Goal: Information Seeking & Learning: Learn about a topic

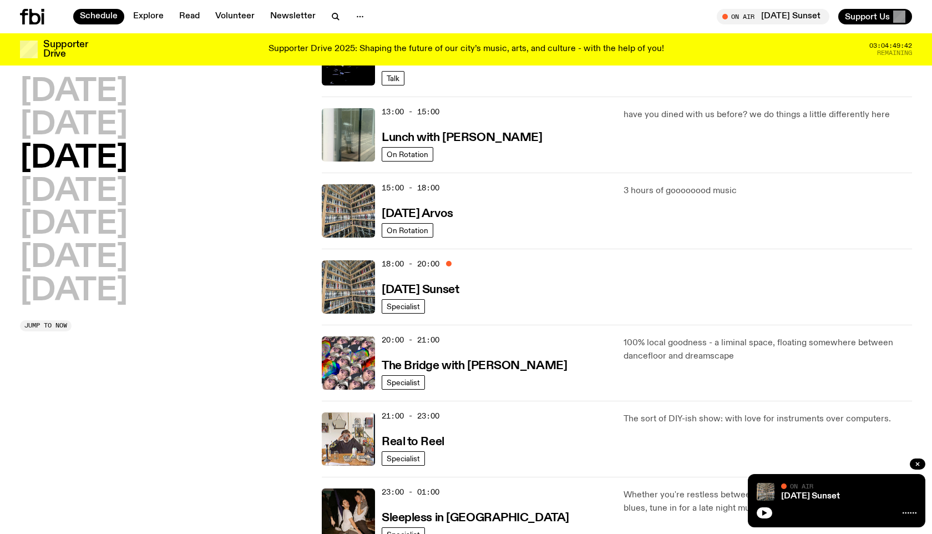
scroll to position [305, 0]
click at [459, 288] on h3 "[DATE] Sunset" at bounding box center [420, 290] width 77 height 12
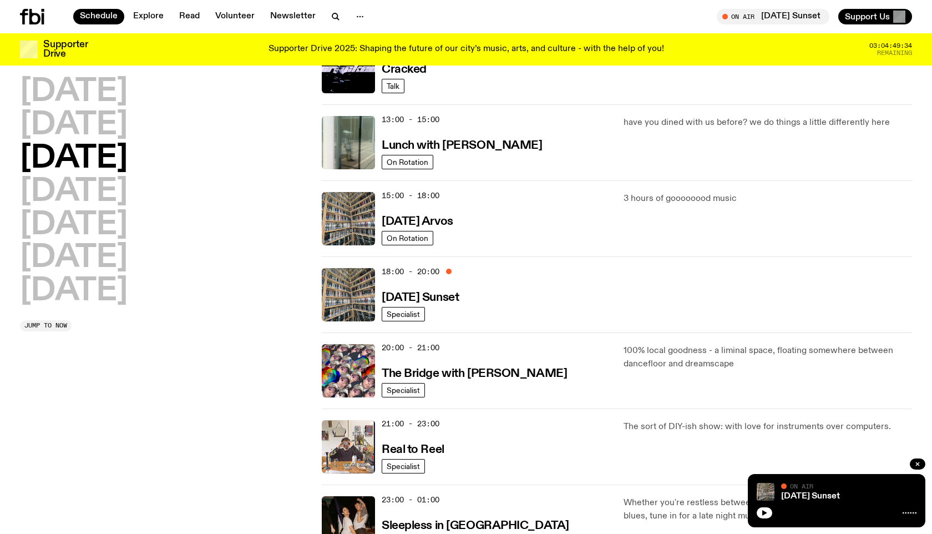
scroll to position [296, 0]
click at [453, 228] on h3 "[DATE] Arvos" at bounding box center [418, 222] width 72 height 12
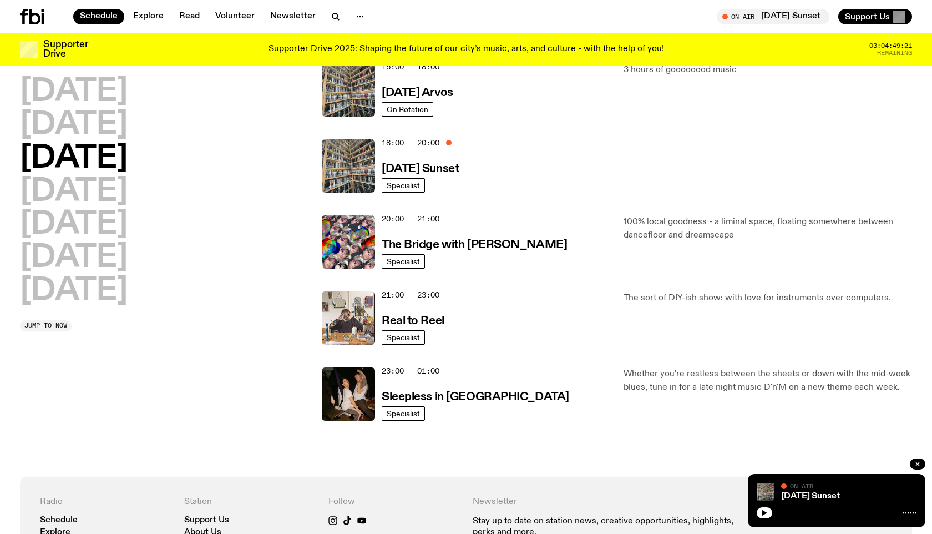
scroll to position [508, 0]
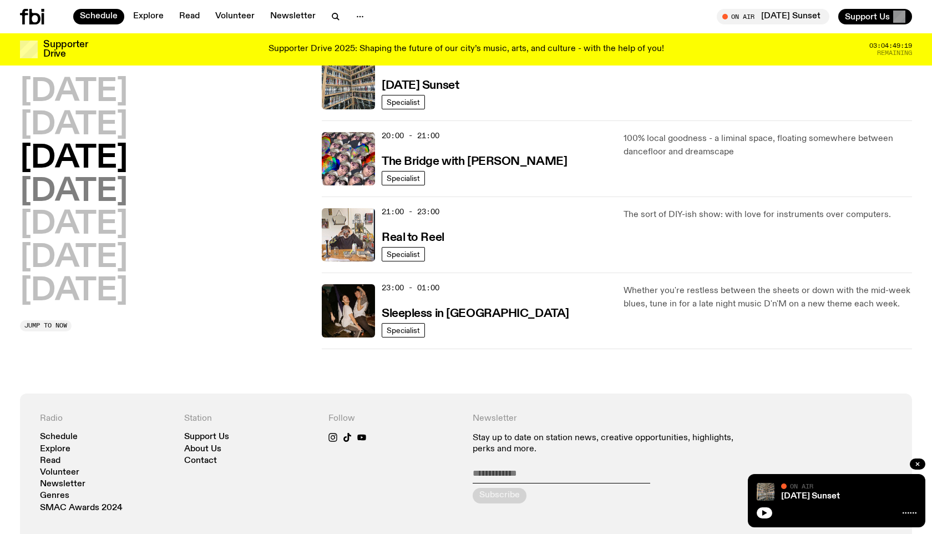
click at [112, 180] on h2 "[DATE]" at bounding box center [74, 191] width 108 height 31
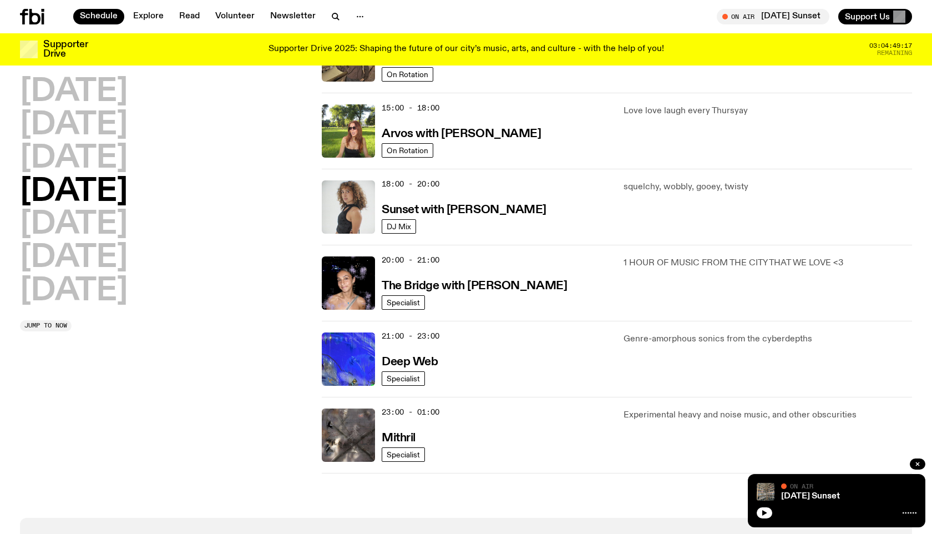
scroll to position [407, 0]
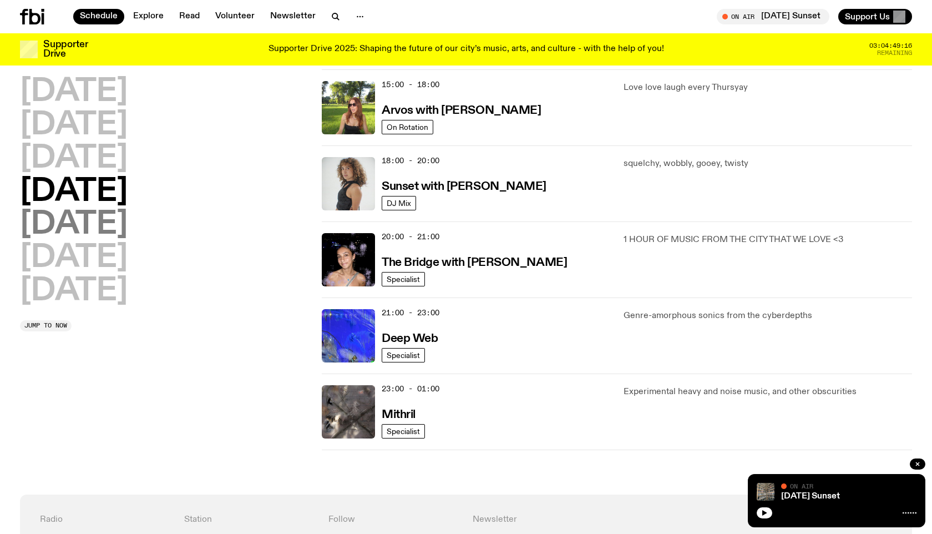
click at [75, 221] on h2 "[DATE]" at bounding box center [74, 224] width 108 height 31
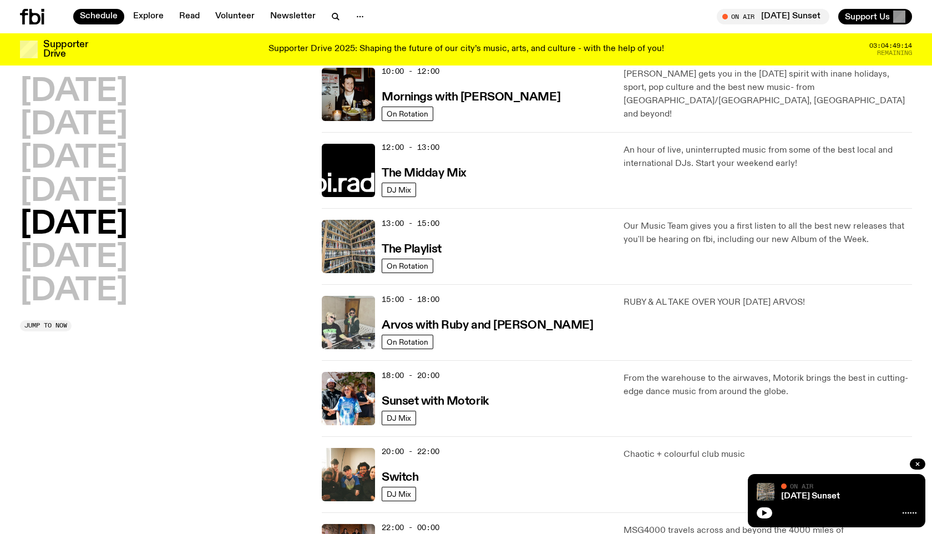
scroll to position [373, 0]
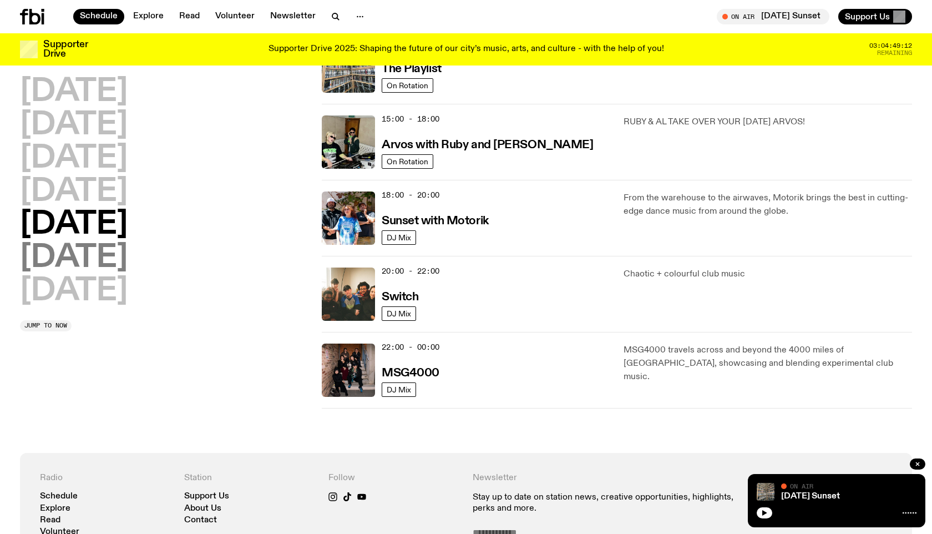
click at [97, 246] on h2 "[DATE]" at bounding box center [74, 257] width 108 height 31
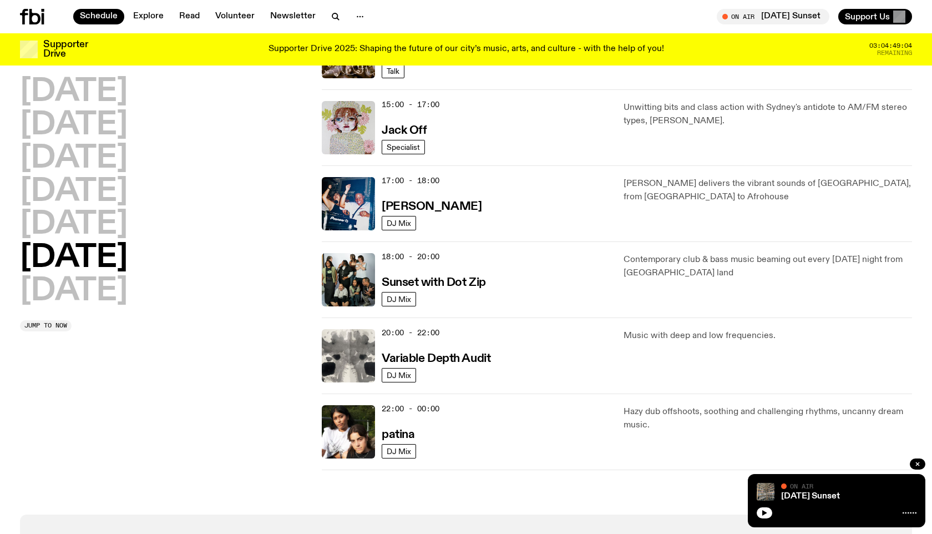
scroll to position [577, 0]
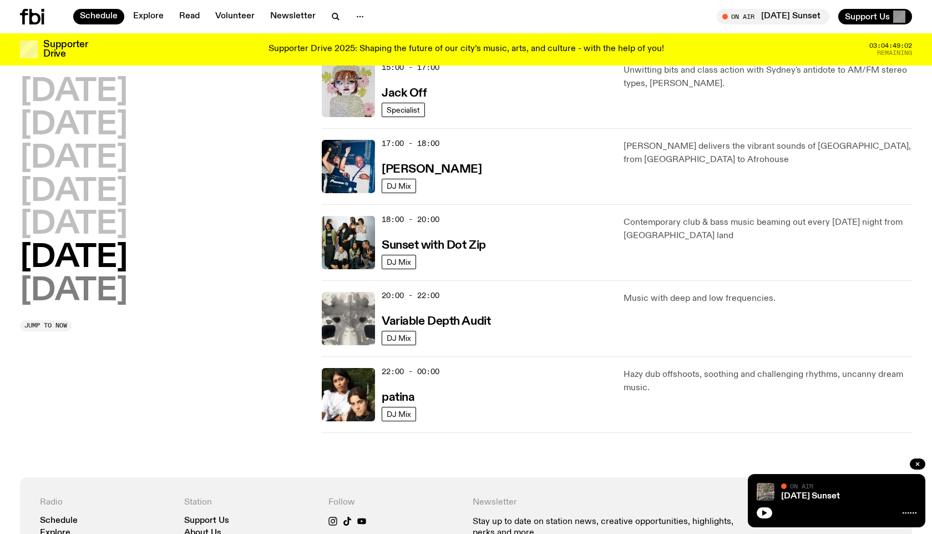
click at [95, 299] on h2 "[DATE]" at bounding box center [74, 291] width 108 height 31
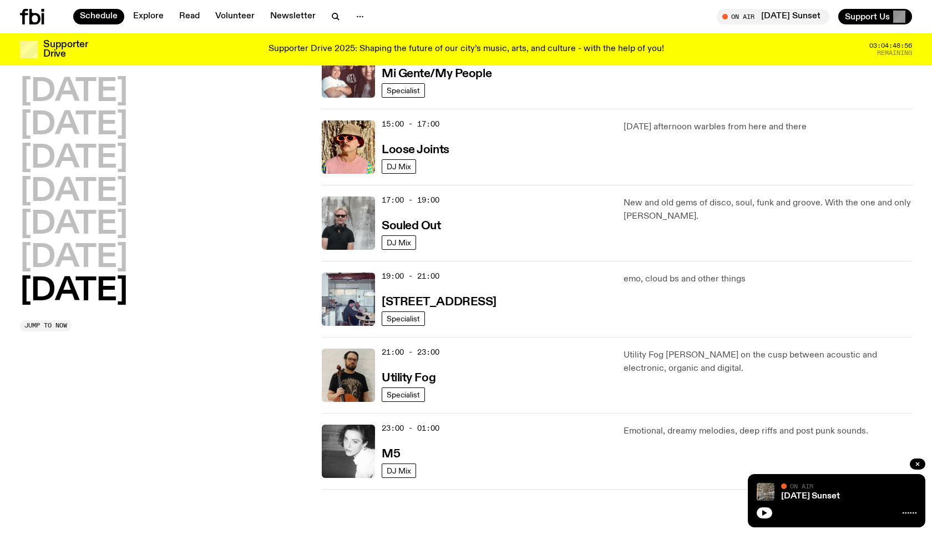
scroll to position [608, 0]
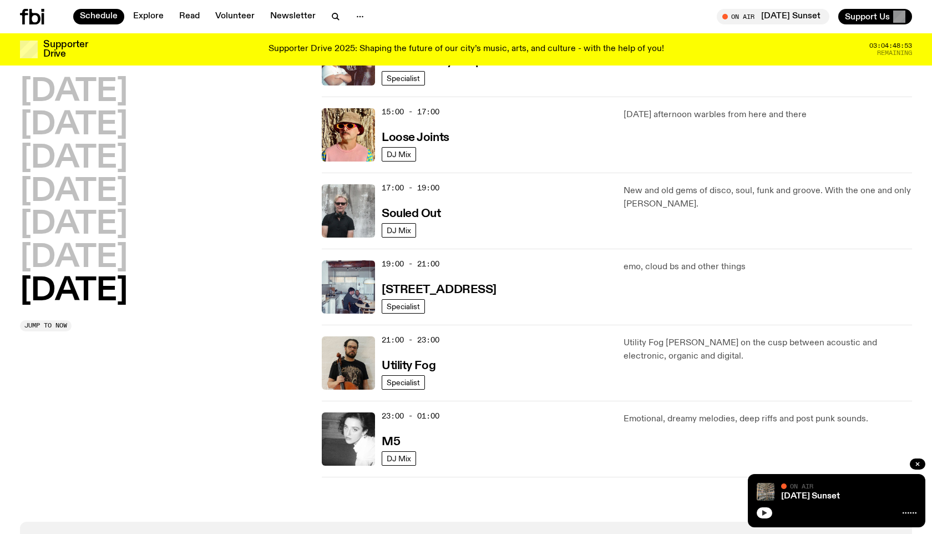
click at [762, 509] on icon "button" at bounding box center [764, 512] width 7 height 7
click at [93, 264] on h2 "[DATE]" at bounding box center [74, 257] width 108 height 31
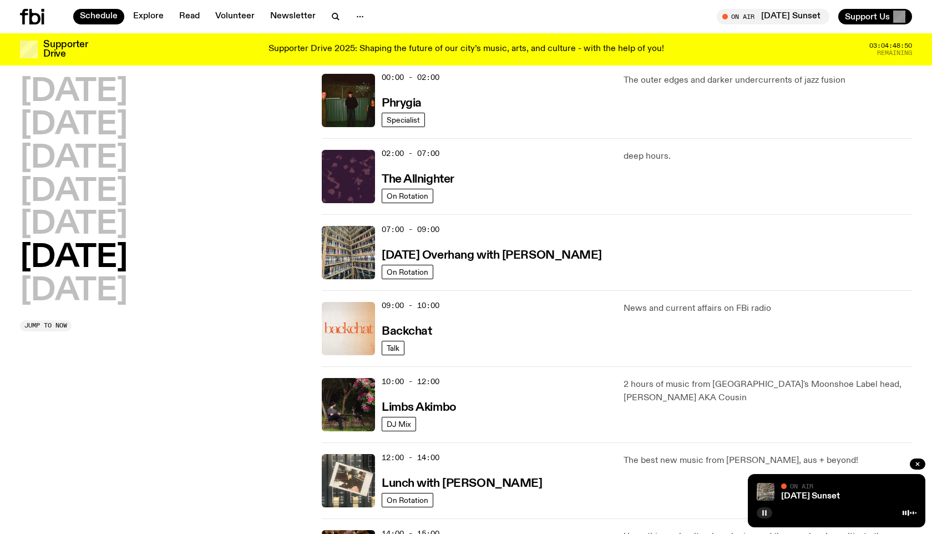
scroll to position [31, 0]
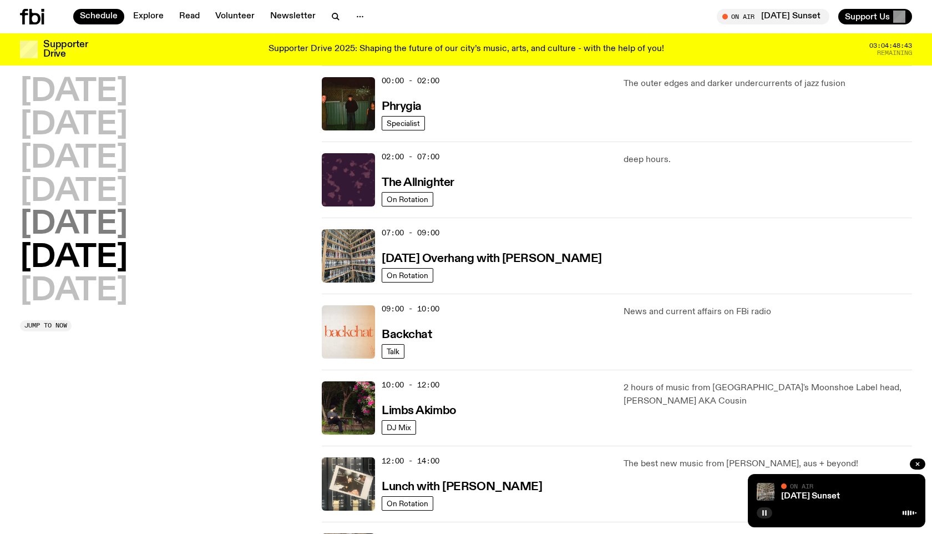
click at [83, 230] on h2 "[DATE]" at bounding box center [74, 224] width 108 height 31
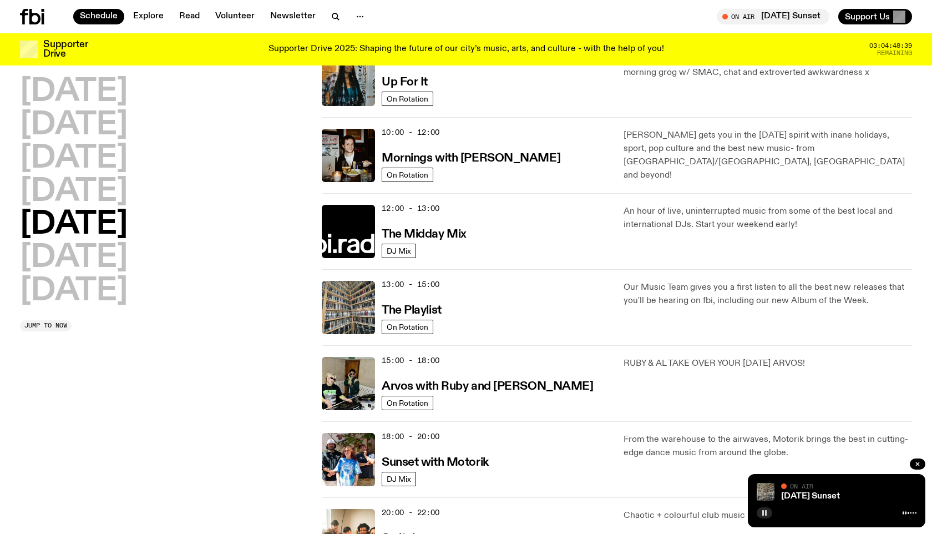
scroll to position [0, 0]
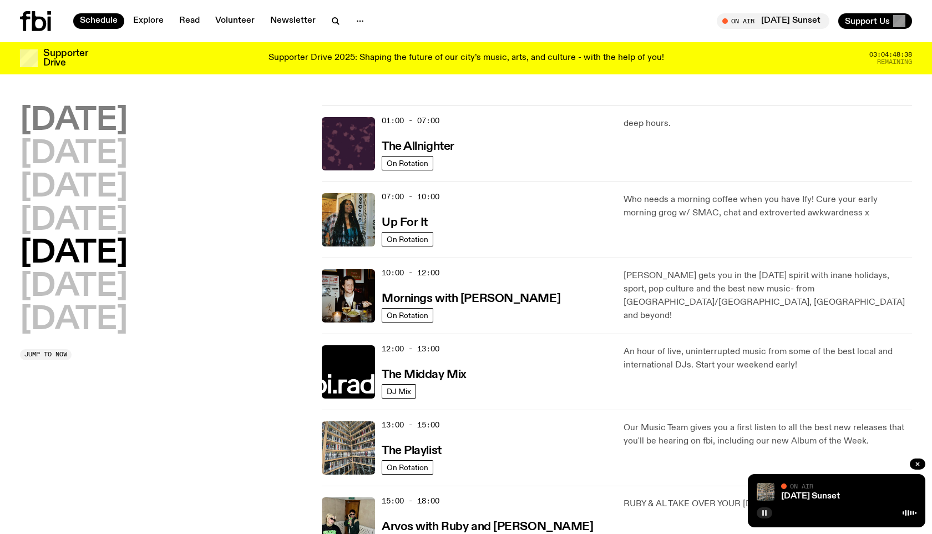
click at [73, 122] on h2 "[DATE]" at bounding box center [74, 120] width 108 height 31
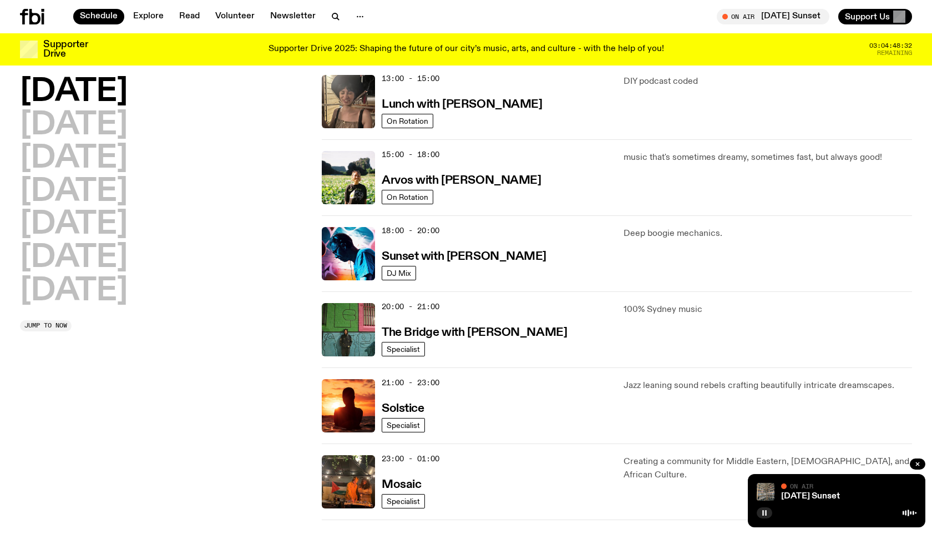
scroll to position [426, 0]
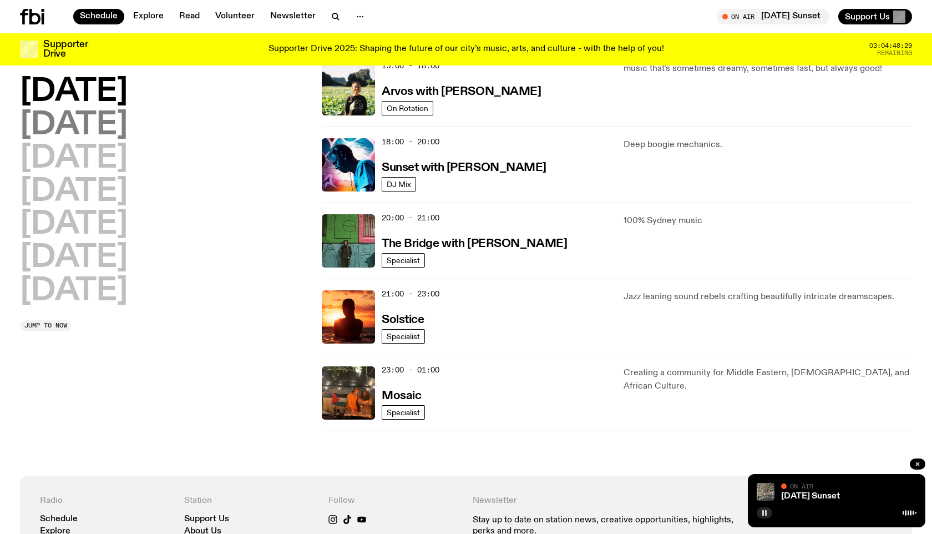
click at [104, 129] on h2 "[DATE]" at bounding box center [74, 125] width 108 height 31
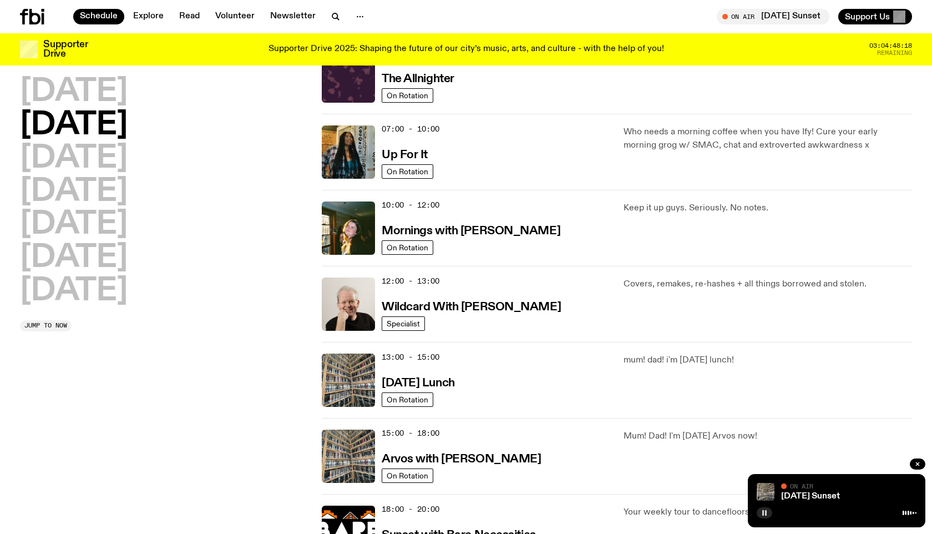
scroll to position [0, 0]
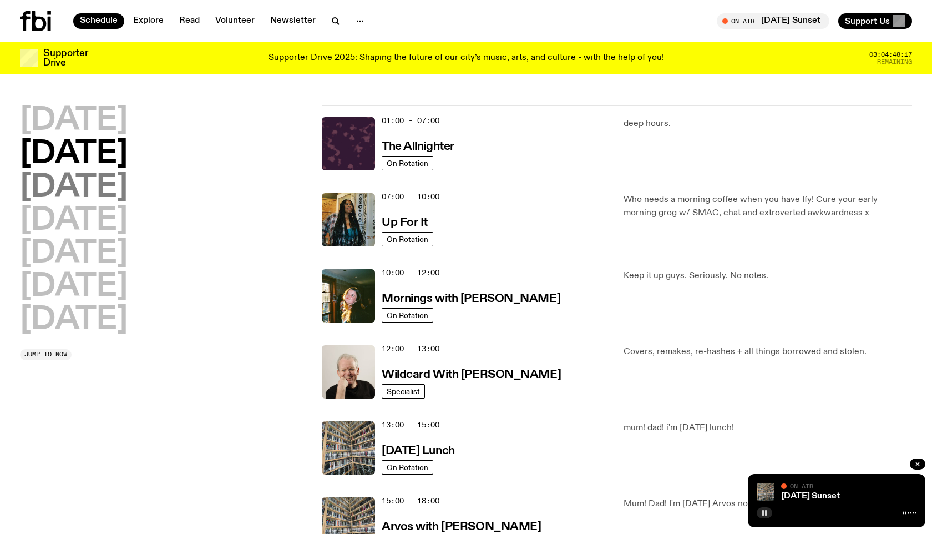
click at [128, 195] on h2 "[DATE]" at bounding box center [74, 187] width 108 height 31
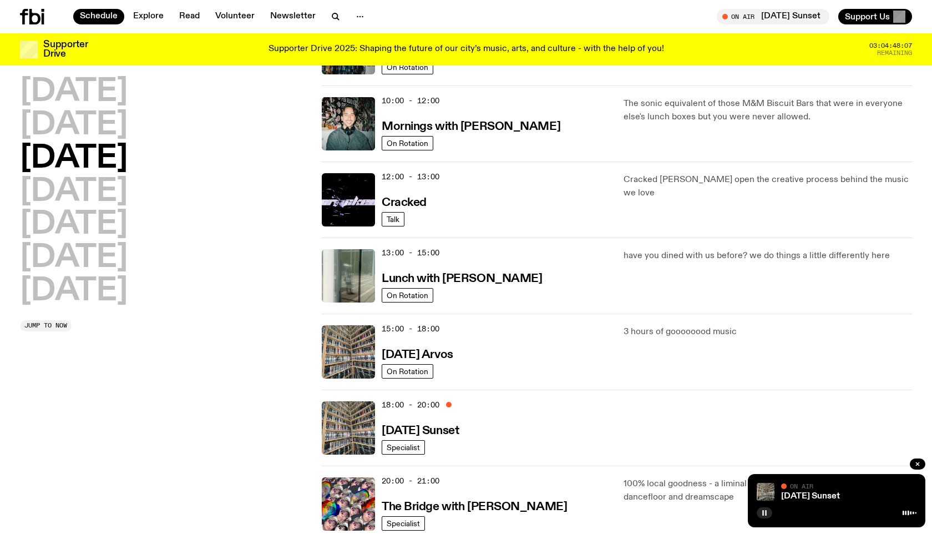
scroll to position [106, 0]
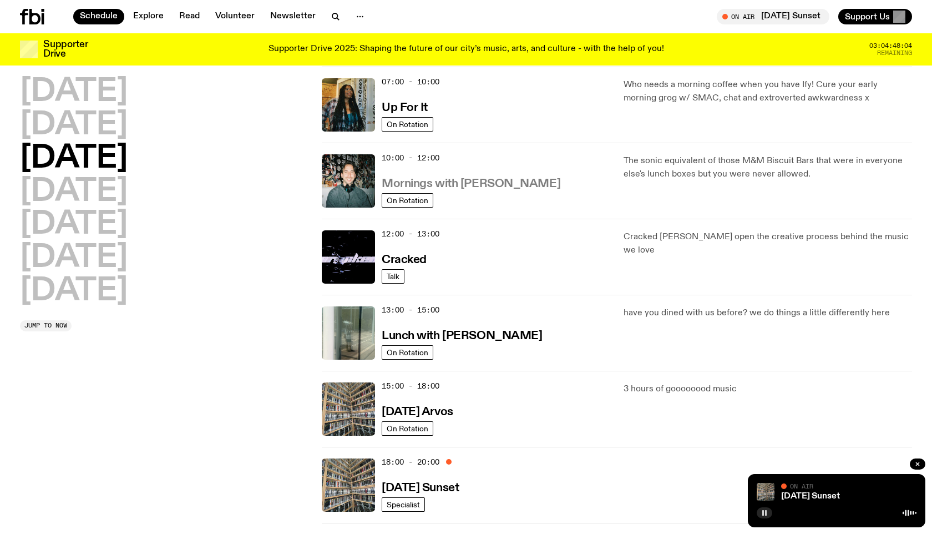
click at [443, 180] on h3 "Mornings with [PERSON_NAME]" at bounding box center [471, 184] width 179 height 12
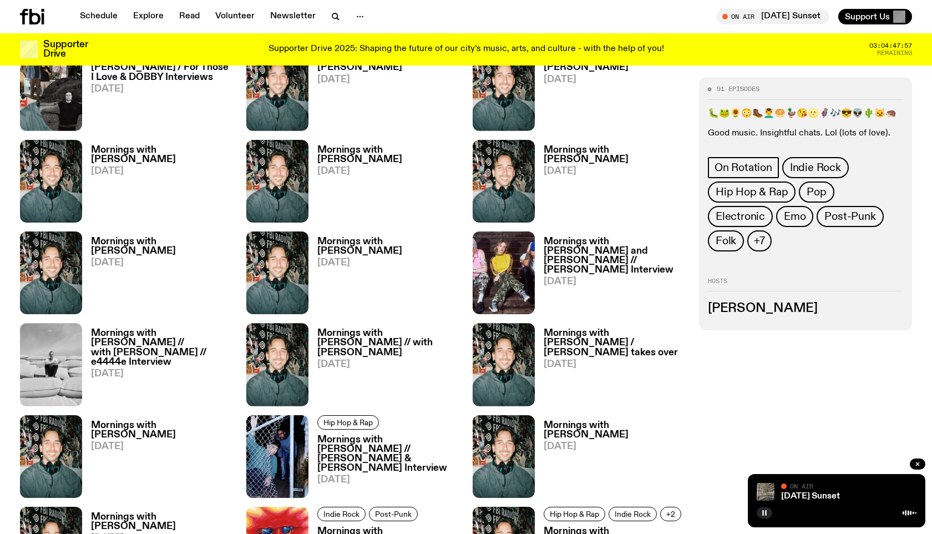
scroll to position [1452, 0]
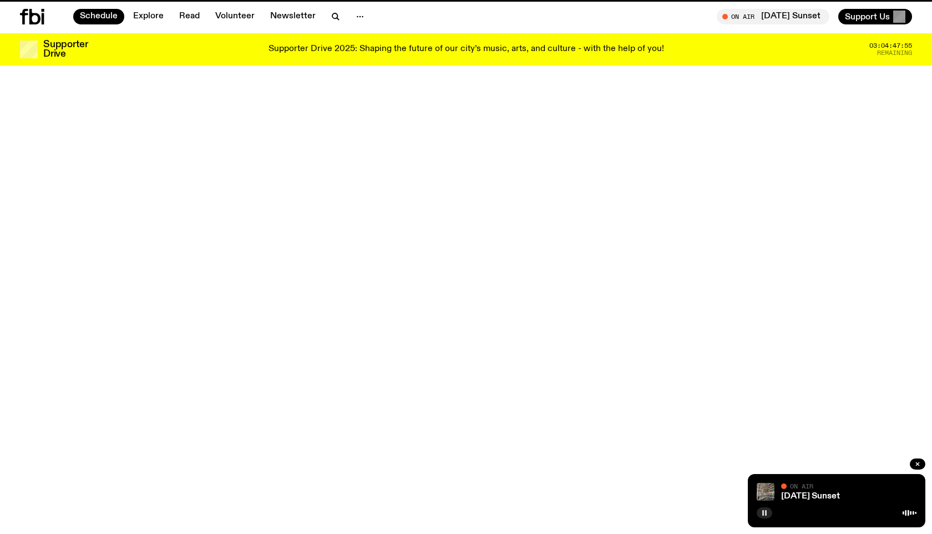
scroll to position [106, 0]
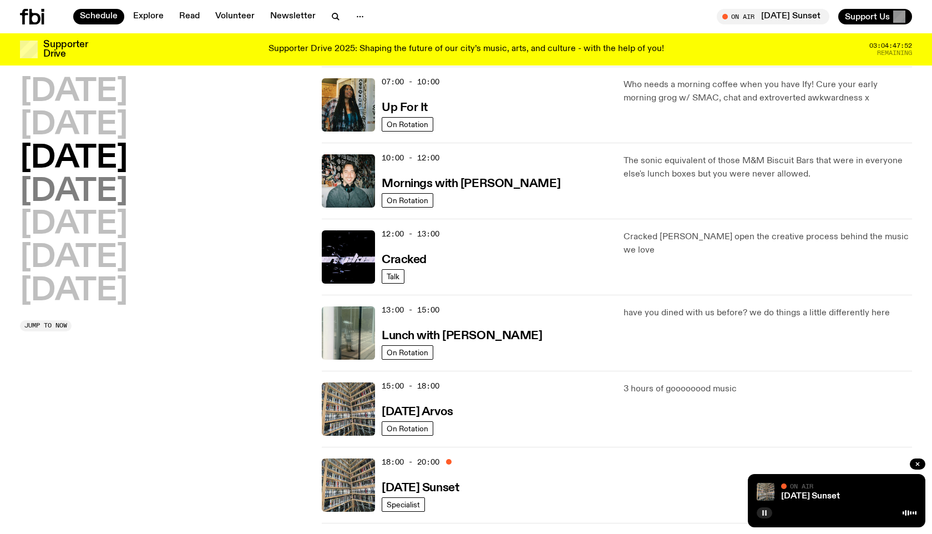
click at [93, 187] on h2 "[DATE]" at bounding box center [74, 191] width 108 height 31
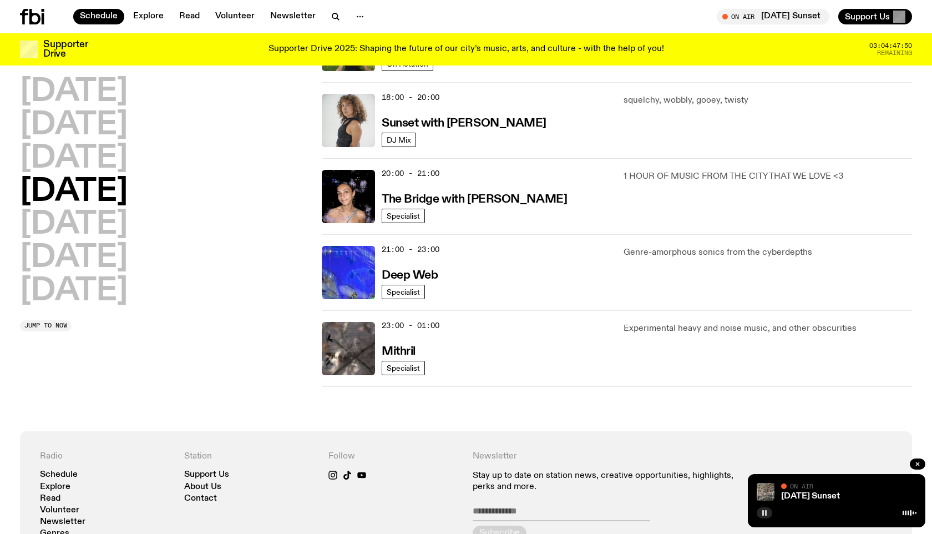
scroll to position [669, 0]
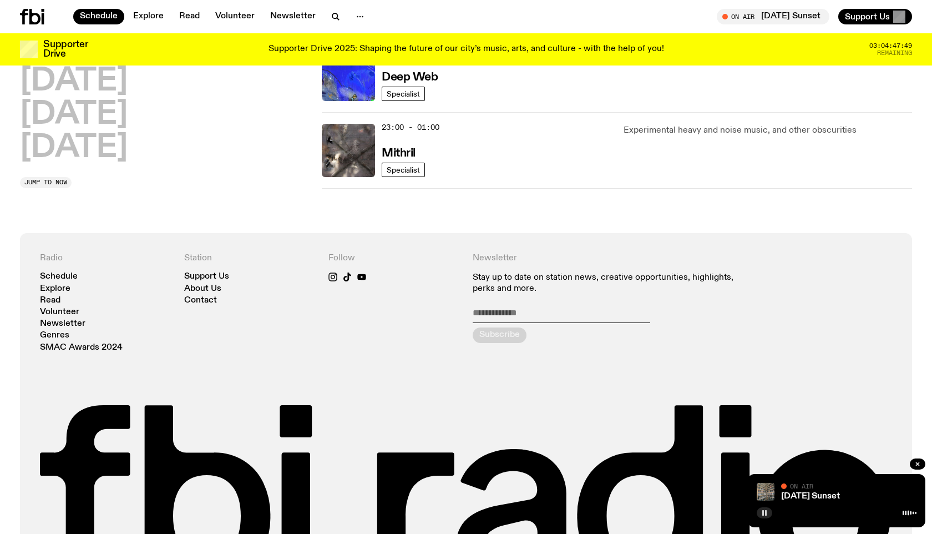
click at [28, 12] on icon at bounding box center [32, 17] width 24 height 16
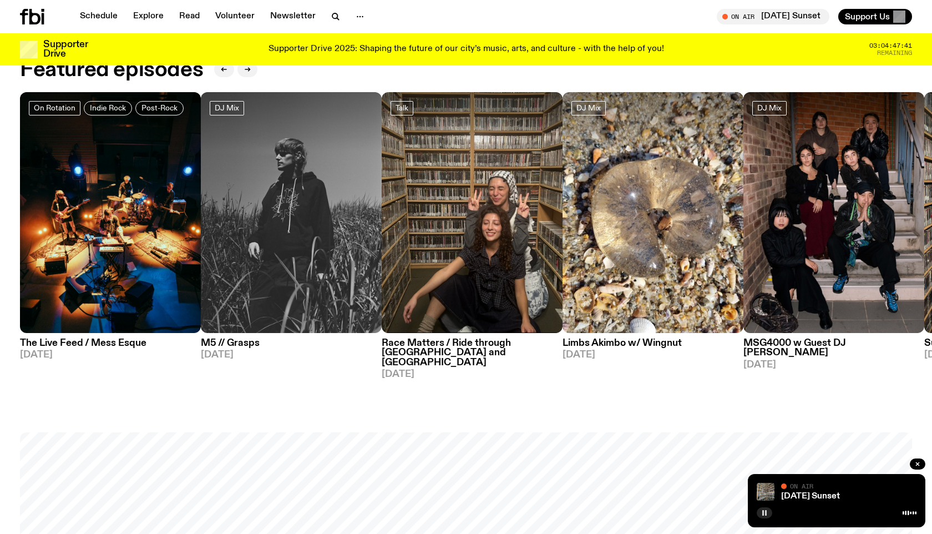
scroll to position [589, 0]
